Goal: Information Seeking & Learning: Check status

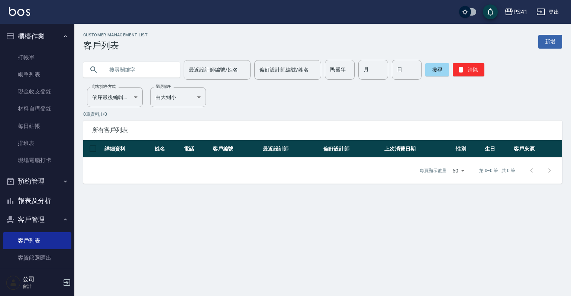
click at [53, 203] on button "報表及分析" at bounding box center [37, 200] width 68 height 19
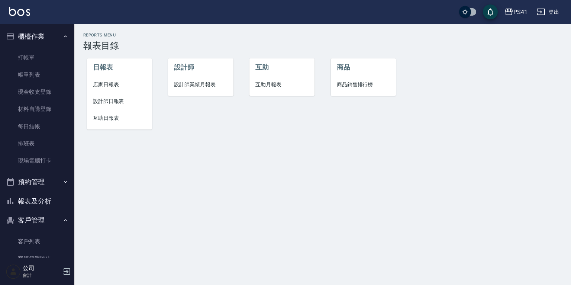
click at [109, 102] on span "設計師日報表" at bounding box center [119, 101] width 53 height 8
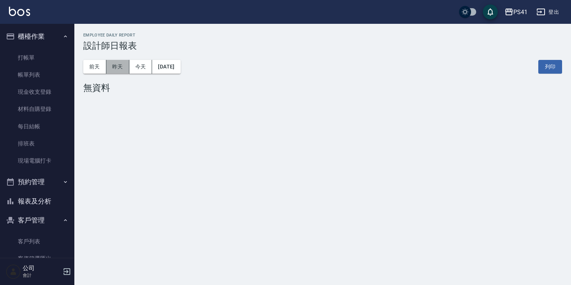
click at [110, 69] on button "昨天" at bounding box center [117, 67] width 23 height 14
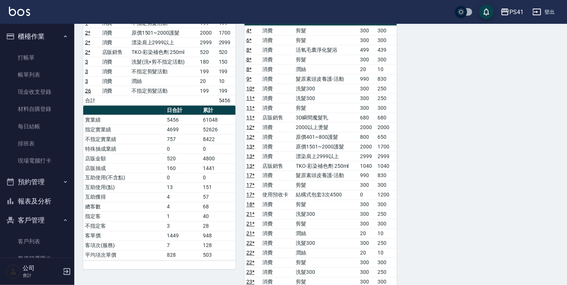
scroll to position [535, 0]
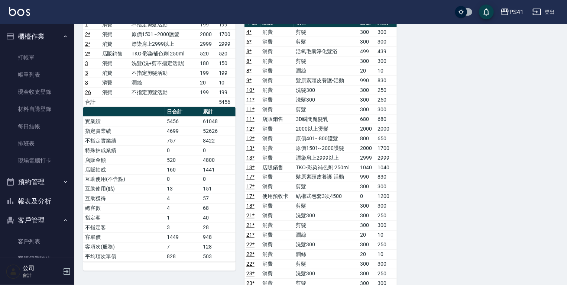
click at [48, 202] on button "報表及分析" at bounding box center [37, 200] width 68 height 19
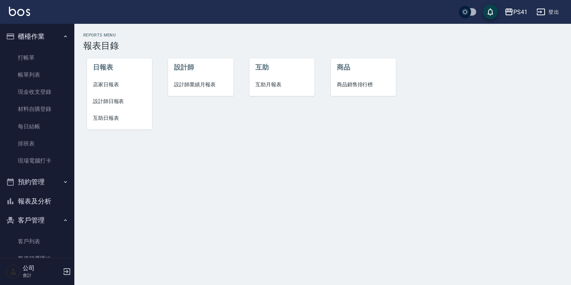
click at [199, 86] on span "設計師業績月報表" at bounding box center [200, 85] width 53 height 8
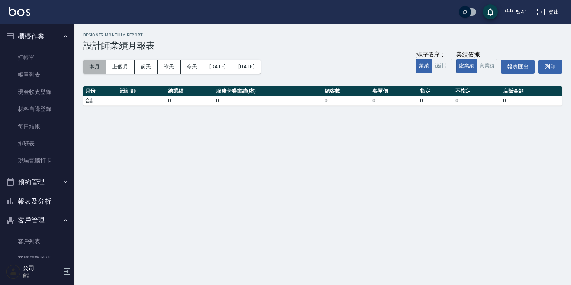
click at [95, 66] on button "本月" at bounding box center [94, 67] width 23 height 14
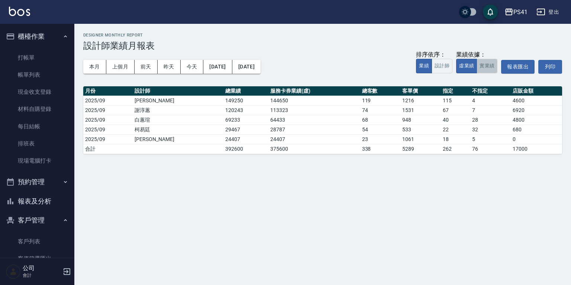
click at [486, 64] on button "實業績" at bounding box center [486, 66] width 21 height 14
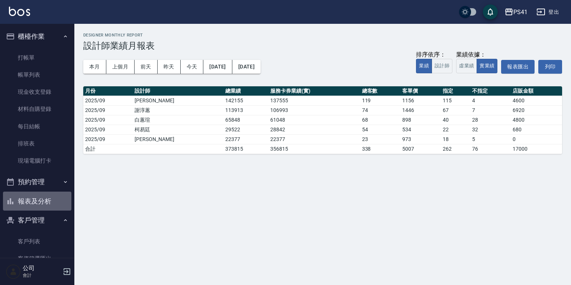
click at [51, 195] on button "報表及分析" at bounding box center [37, 200] width 68 height 19
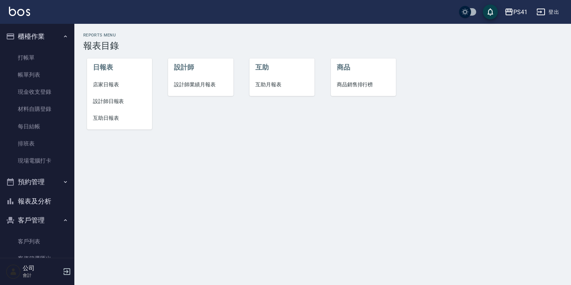
click at [111, 119] on span "互助日報表" at bounding box center [119, 118] width 53 height 8
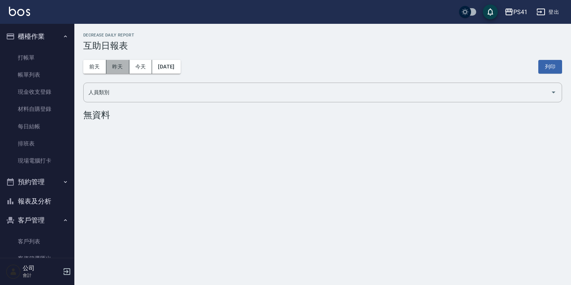
click at [119, 68] on button "昨天" at bounding box center [117, 67] width 23 height 14
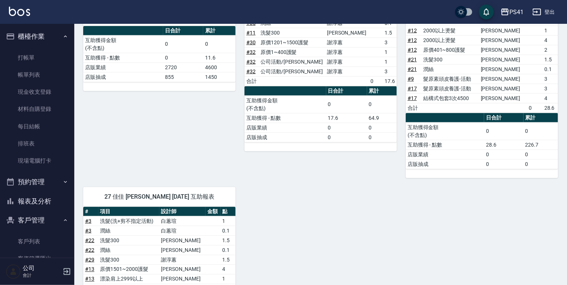
scroll to position [526, 0]
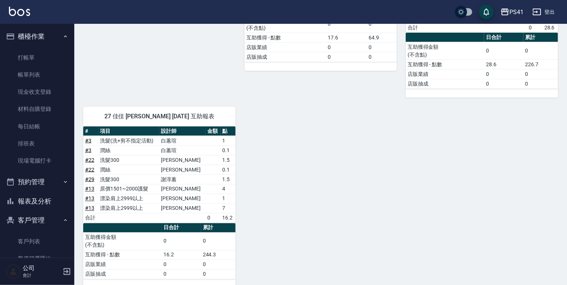
click at [42, 196] on button "報表及分析" at bounding box center [37, 200] width 68 height 19
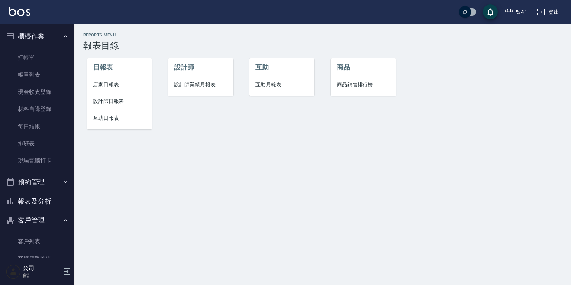
click at [264, 78] on li "互助月報表" at bounding box center [281, 84] width 65 height 17
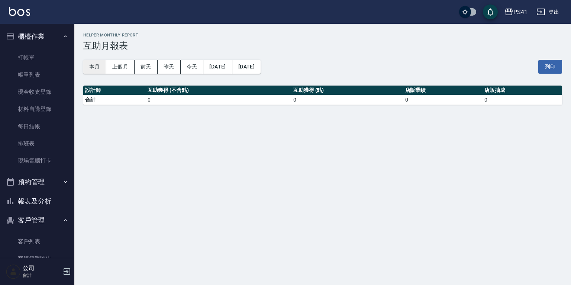
click at [94, 66] on button "本月" at bounding box center [94, 67] width 23 height 14
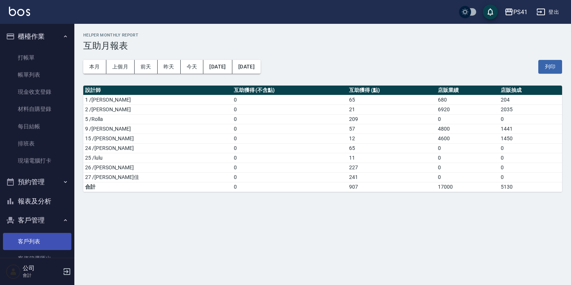
click at [33, 239] on link "客戶列表" at bounding box center [37, 241] width 68 height 17
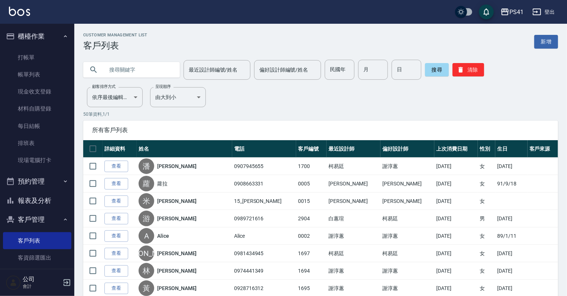
click at [113, 75] on input "text" at bounding box center [139, 70] width 70 height 20
type input "0908797"
